Goal: Information Seeking & Learning: Understand process/instructions

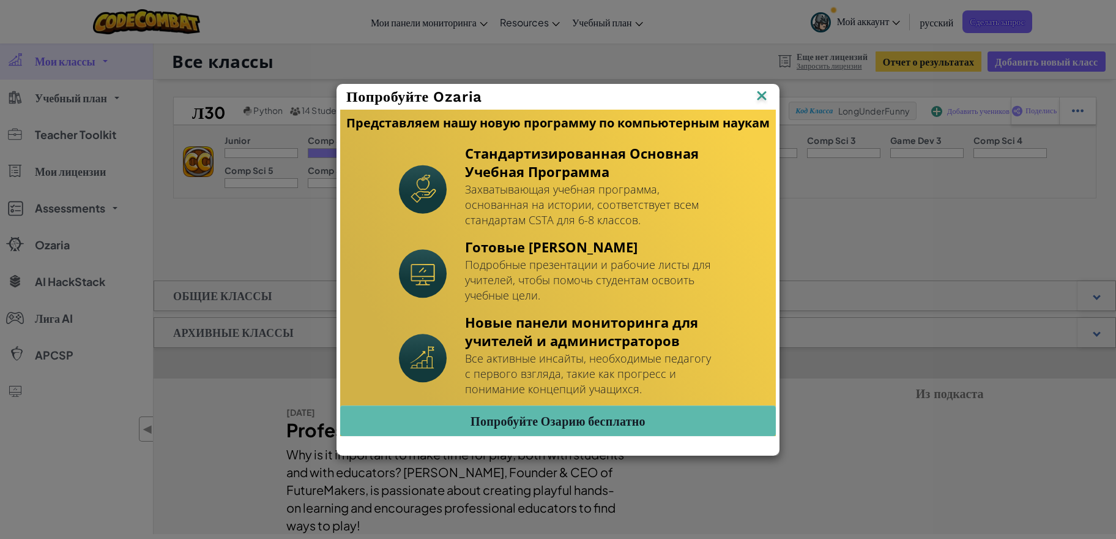
click at [0, 0] on img at bounding box center [0, 0] width 0 height 0
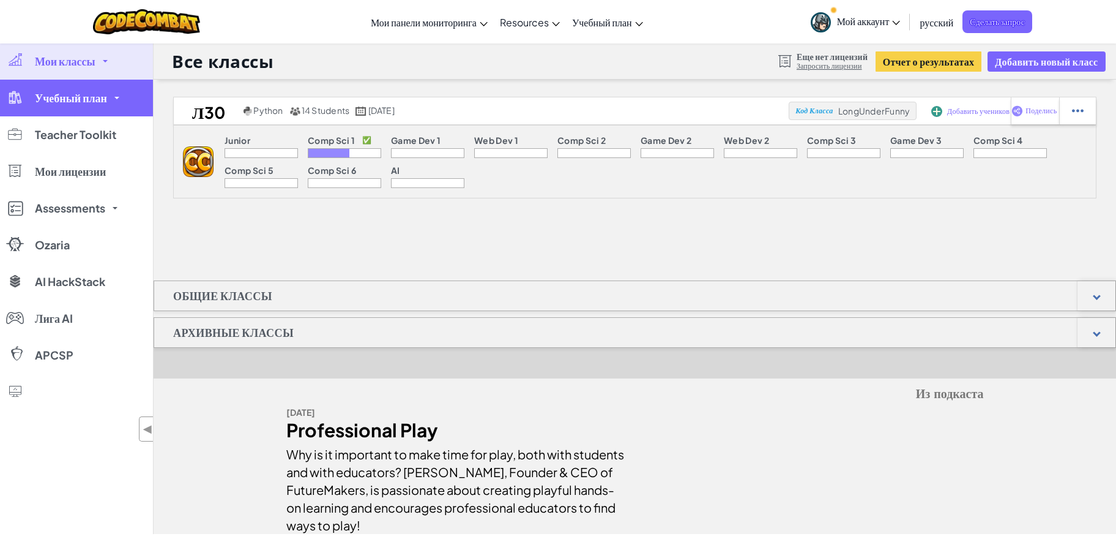
click at [84, 97] on span "Учебный план" at bounding box center [71, 97] width 72 height 11
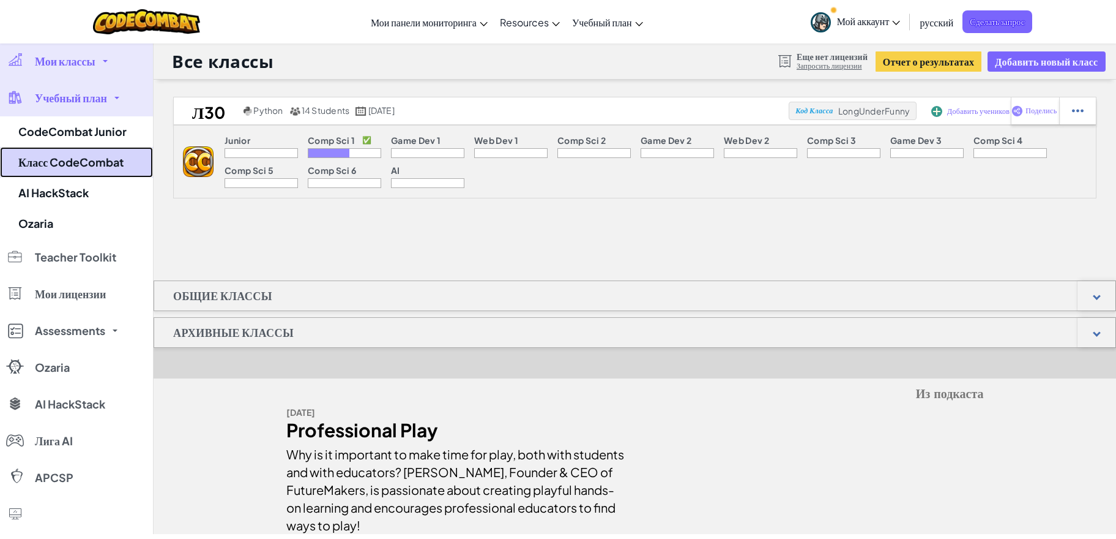
click at [88, 166] on link "Класс CodeCombat" at bounding box center [76, 162] width 153 height 31
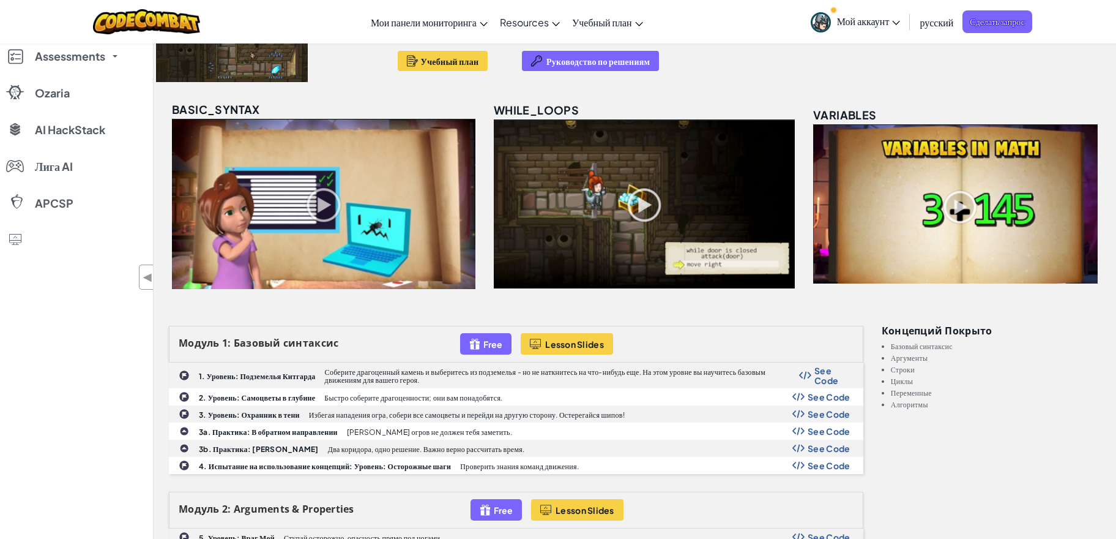
scroll to position [153, 0]
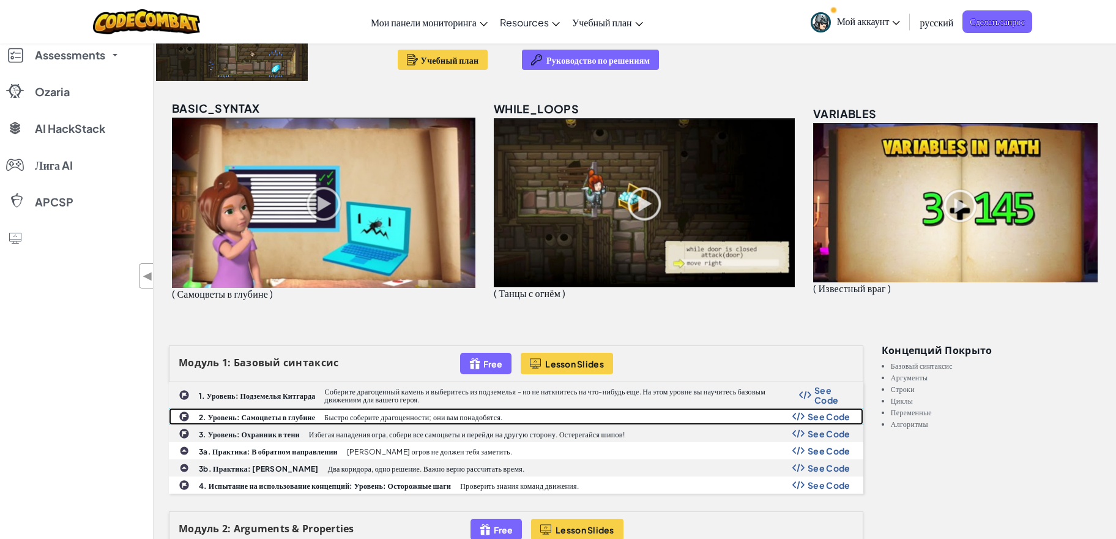
click at [285, 412] on b "2. Уровень: Самоцветы в глубине" at bounding box center [257, 416] width 116 height 9
